Goal: Task Accomplishment & Management: Use online tool/utility

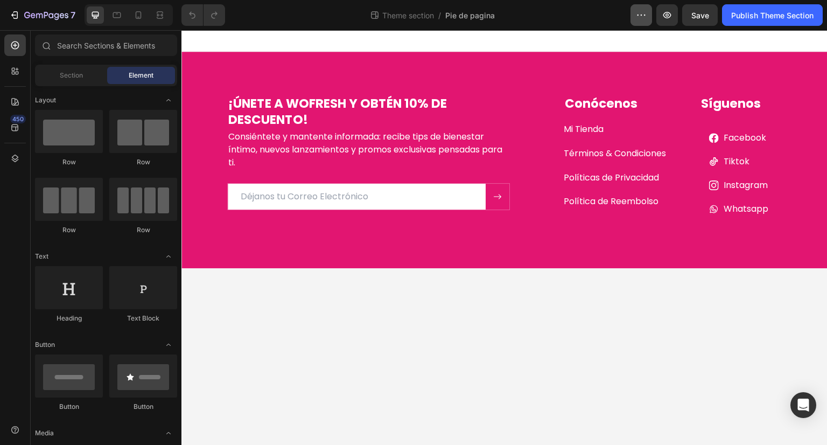
click at [638, 18] on icon "button" at bounding box center [641, 15] width 11 height 11
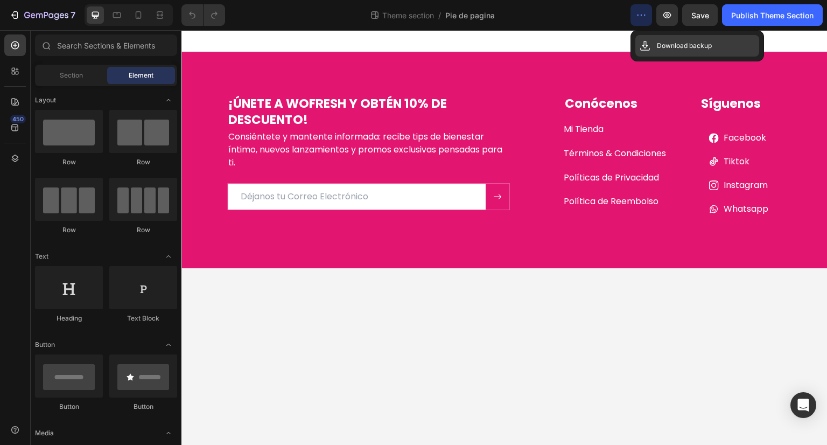
click at [696, 41] on p "Download backup" at bounding box center [684, 45] width 55 height 11
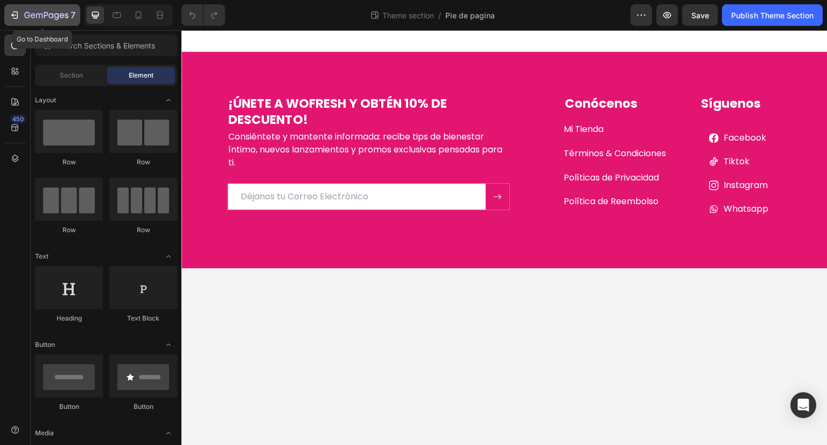
click at [22, 11] on div "7" at bounding box center [42, 15] width 66 height 13
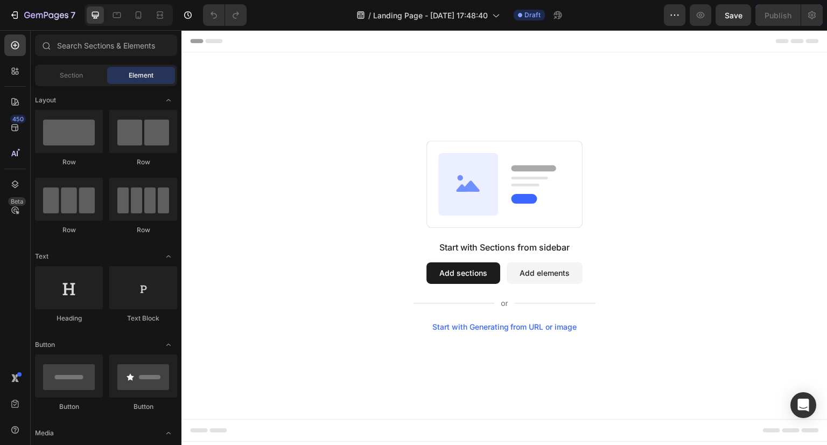
click at [467, 275] on button "Add sections" at bounding box center [463, 273] width 74 height 22
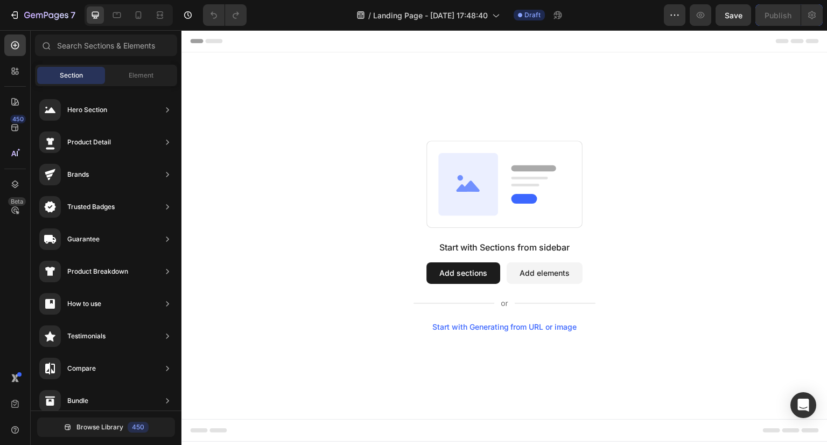
click at [455, 272] on button "Add sections" at bounding box center [463, 273] width 74 height 22
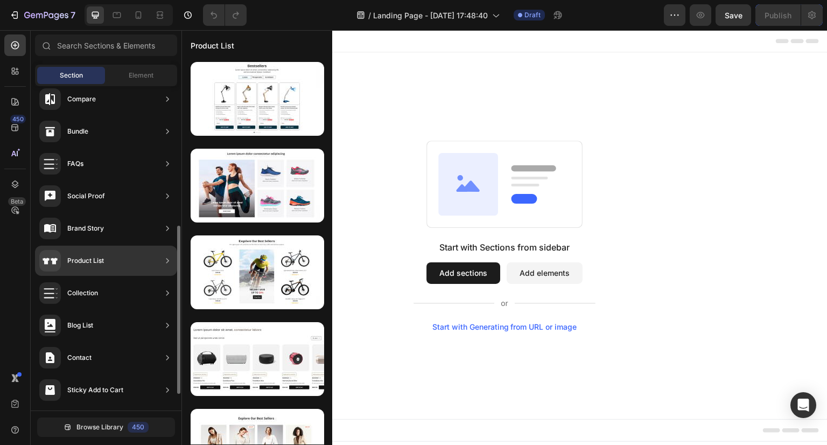
scroll to position [300, 0]
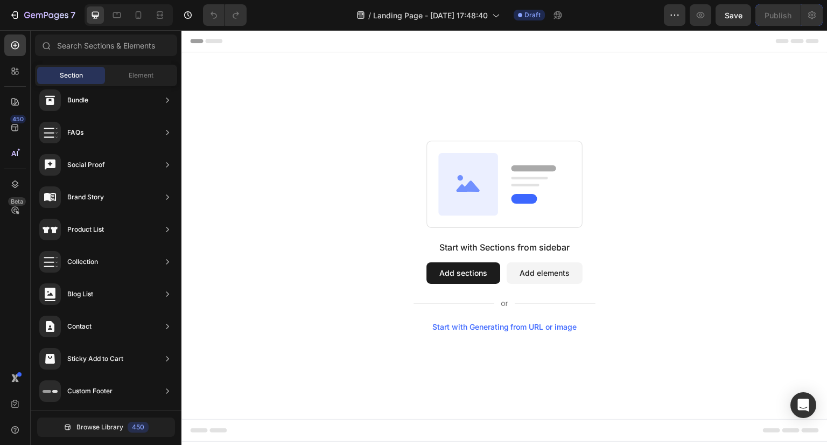
click at [460, 271] on button "Add sections" at bounding box center [463, 273] width 74 height 22
click at [475, 325] on div "Start with Generating from URL or image" at bounding box center [504, 326] width 145 height 9
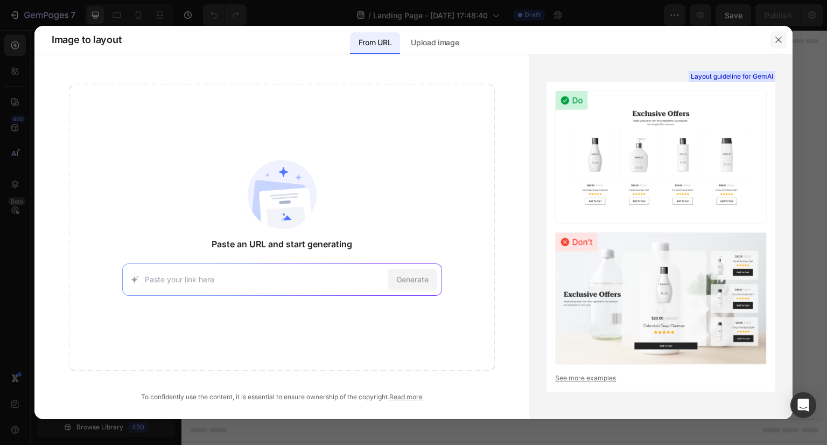
click at [776, 33] on button "button" at bounding box center [778, 39] width 17 height 17
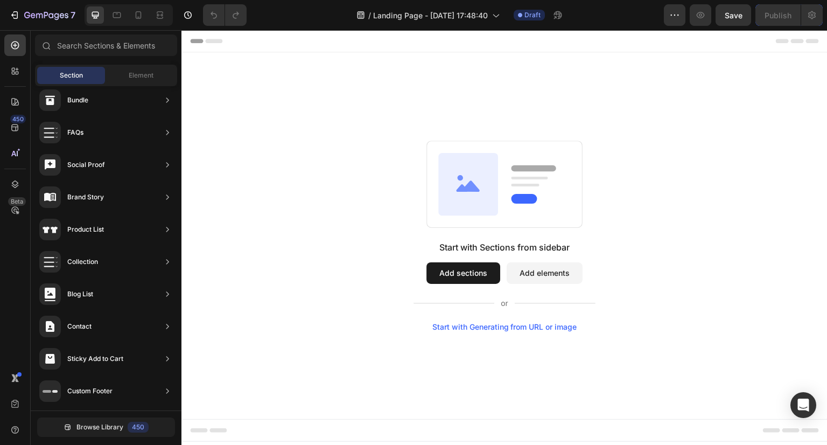
click at [561, 325] on div "Start with Generating from URL or image" at bounding box center [504, 326] width 145 height 9
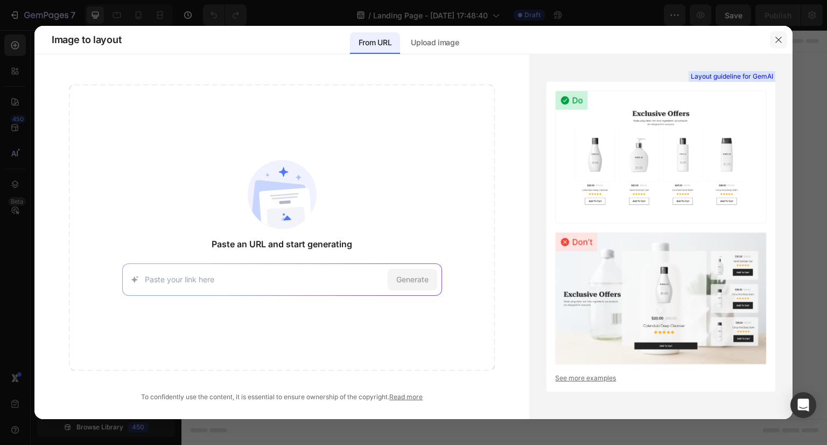
click at [784, 35] on button "button" at bounding box center [778, 39] width 17 height 17
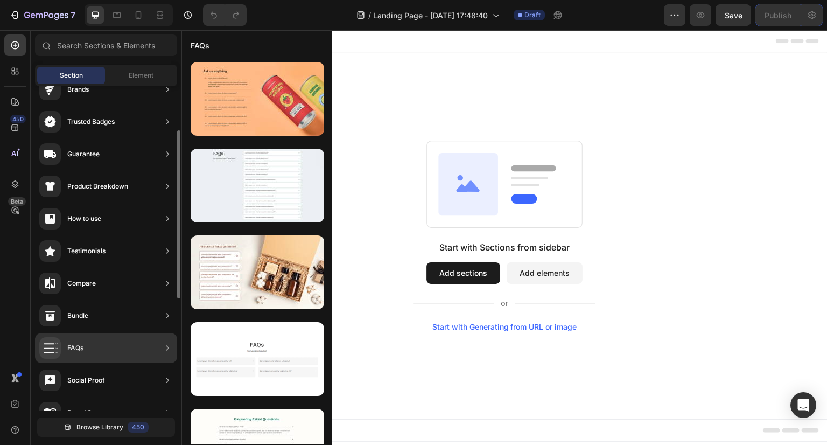
scroll to position [0, 0]
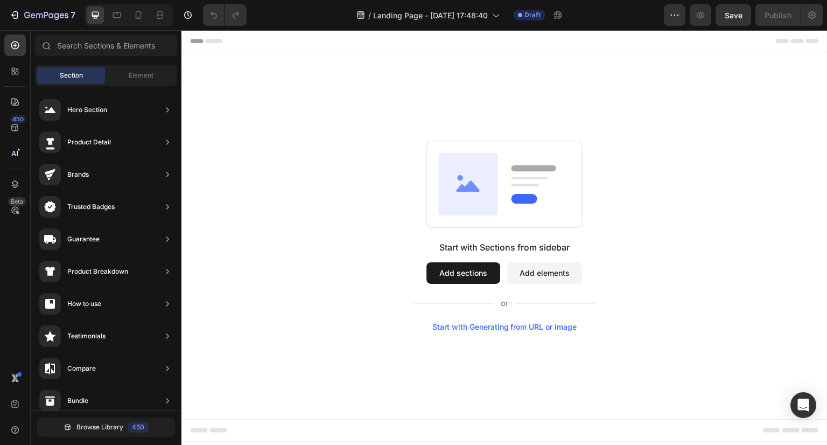
click at [488, 273] on button "Add sections" at bounding box center [463, 273] width 74 height 22
click at [141, 69] on div "Element" at bounding box center [141, 75] width 68 height 17
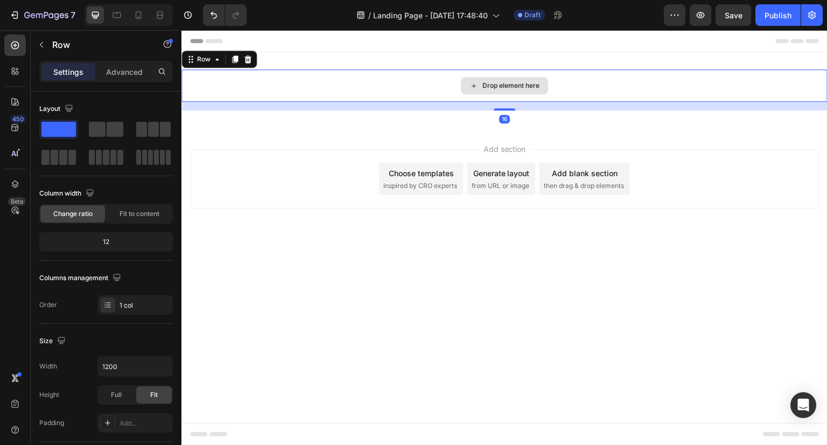
click at [351, 90] on div "Drop element here" at bounding box center [504, 85] width 646 height 32
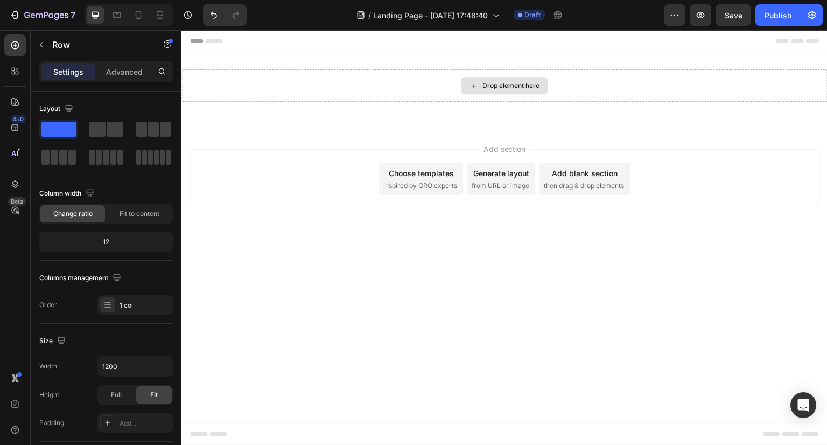
click at [493, 86] on div "Drop element here" at bounding box center [510, 85] width 57 height 9
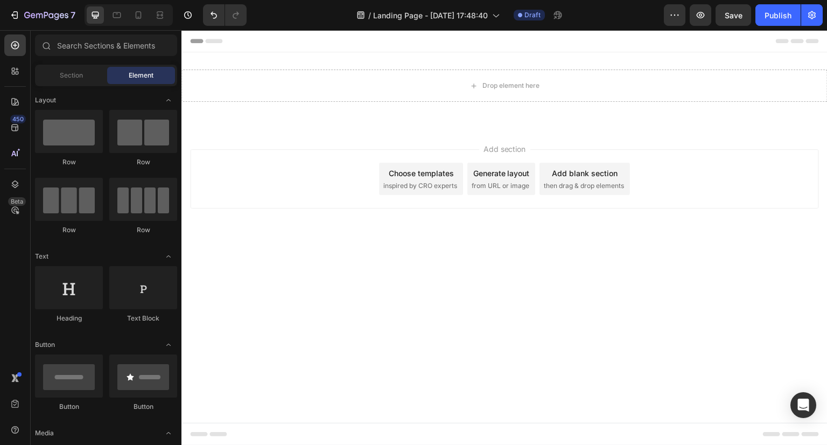
click at [414, 178] on div "Choose templates inspired by CRO experts" at bounding box center [421, 179] width 84 height 32
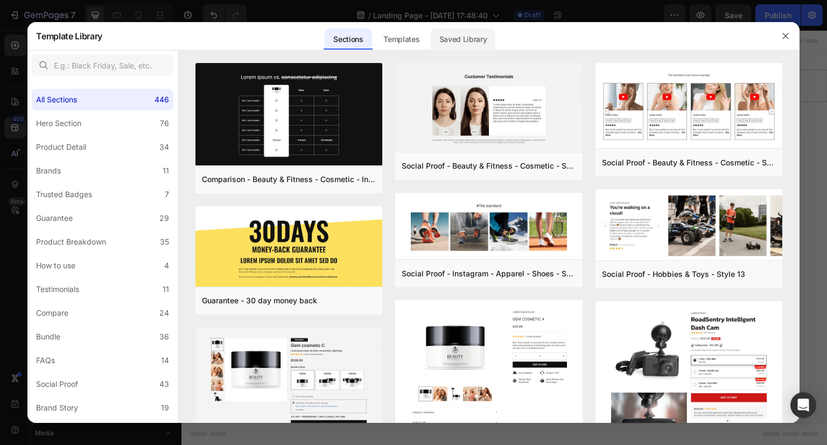
click at [463, 36] on div "Saved Library" at bounding box center [463, 40] width 65 height 22
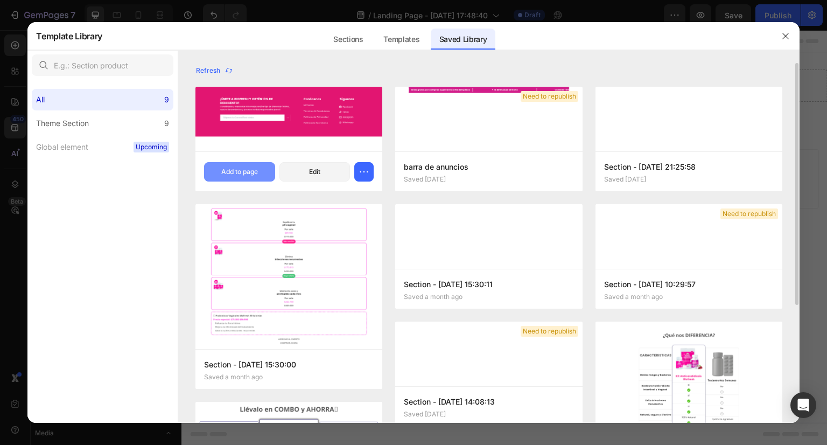
drag, startPoint x: 255, startPoint y: 176, endPoint x: 255, endPoint y: 170, distance: 6.5
click at [255, 175] on div "Add to page" at bounding box center [239, 172] width 37 height 10
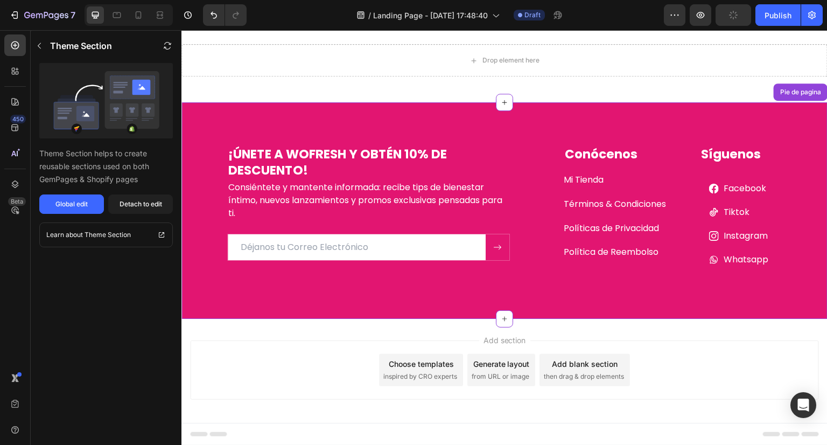
scroll to position [31, 0]
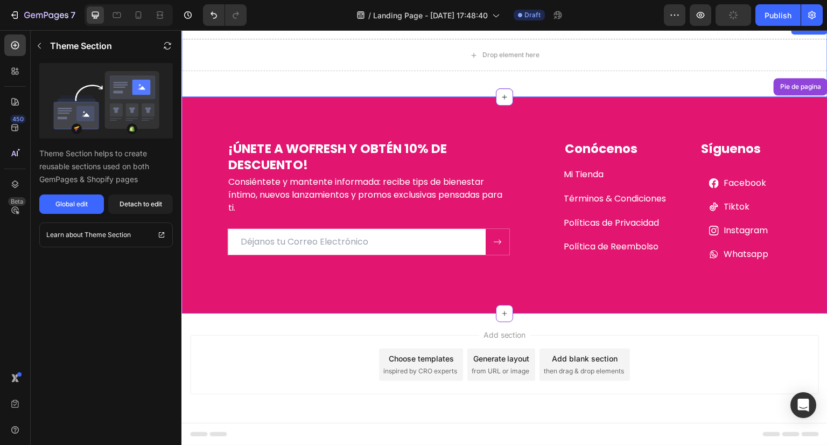
click at [451, 59] on div "Drop element here" at bounding box center [504, 55] width 646 height 32
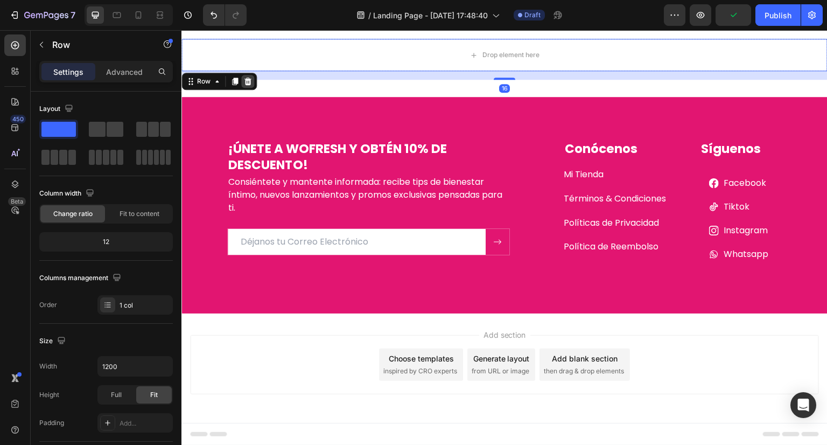
click at [250, 81] on icon at bounding box center [247, 81] width 9 height 9
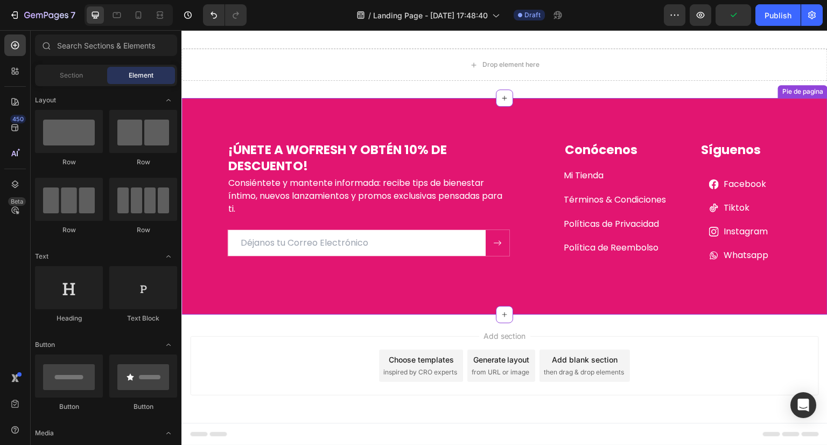
scroll to position [0, 0]
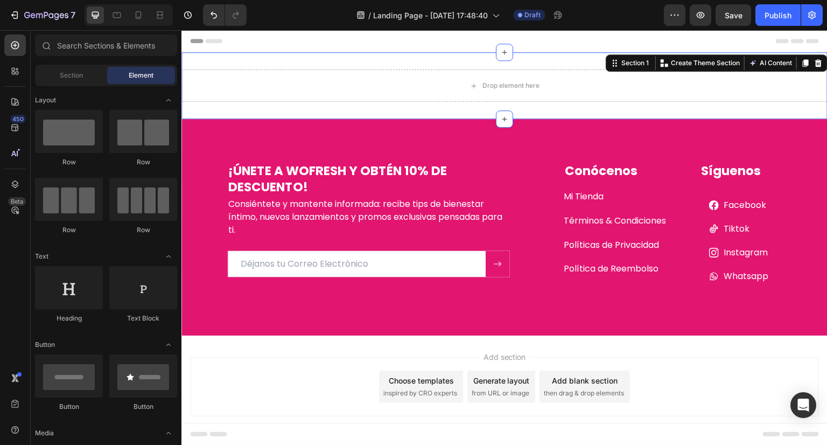
click at [357, 61] on div "Drop element here Section 1 Create Theme Section AI Content Write with GemAI Wh…" at bounding box center [504, 85] width 646 height 67
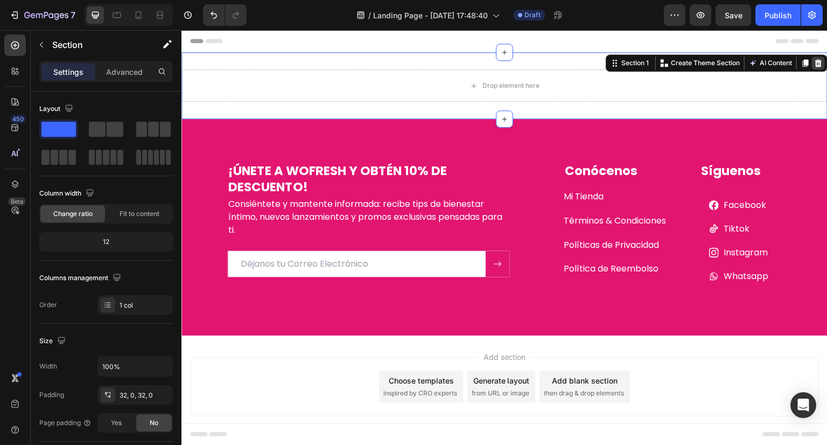
click at [815, 65] on icon at bounding box center [818, 63] width 7 height 8
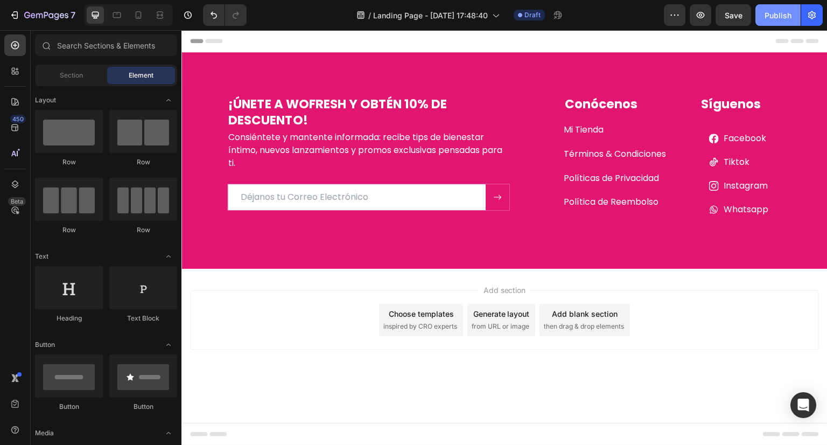
click at [784, 8] on button "Publish" at bounding box center [777, 15] width 45 height 22
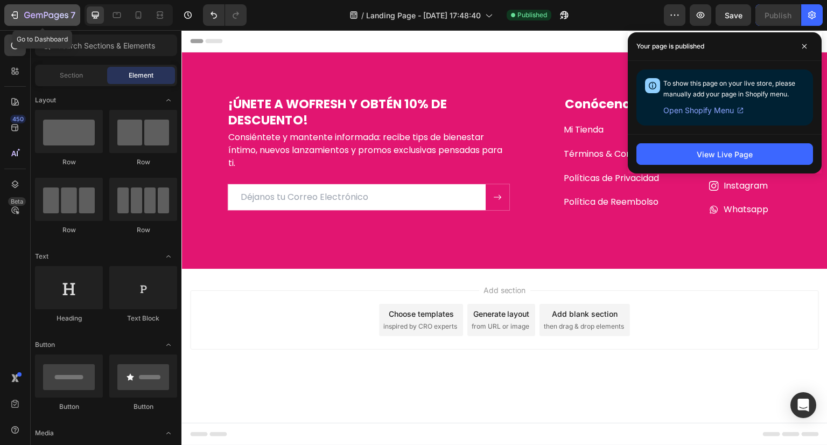
click at [41, 7] on button "7" at bounding box center [42, 15] width 76 height 22
